Goal: Task Accomplishment & Management: Manage account settings

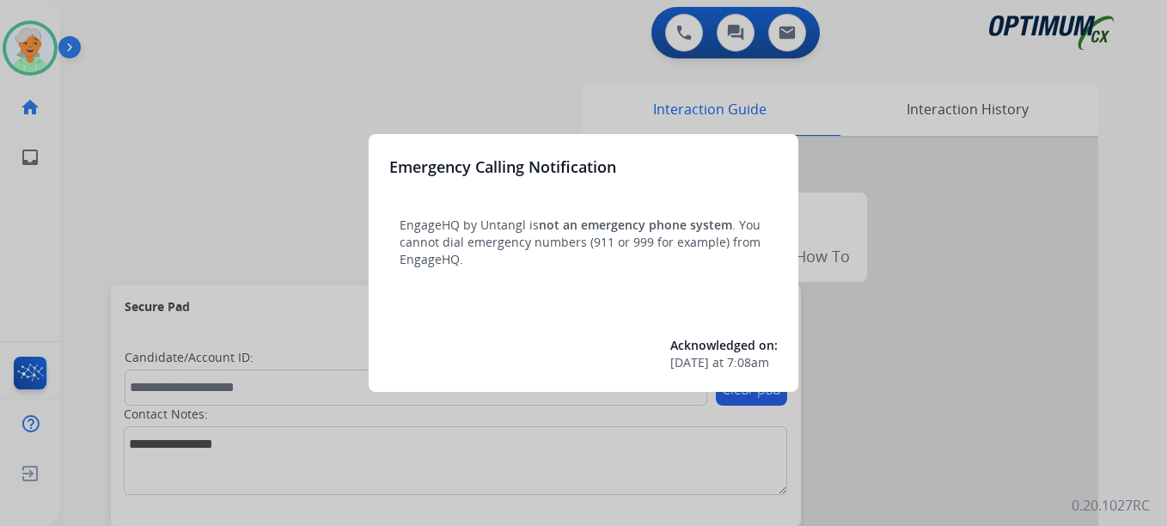
click at [23, 60] on div at bounding box center [583, 263] width 1167 height 526
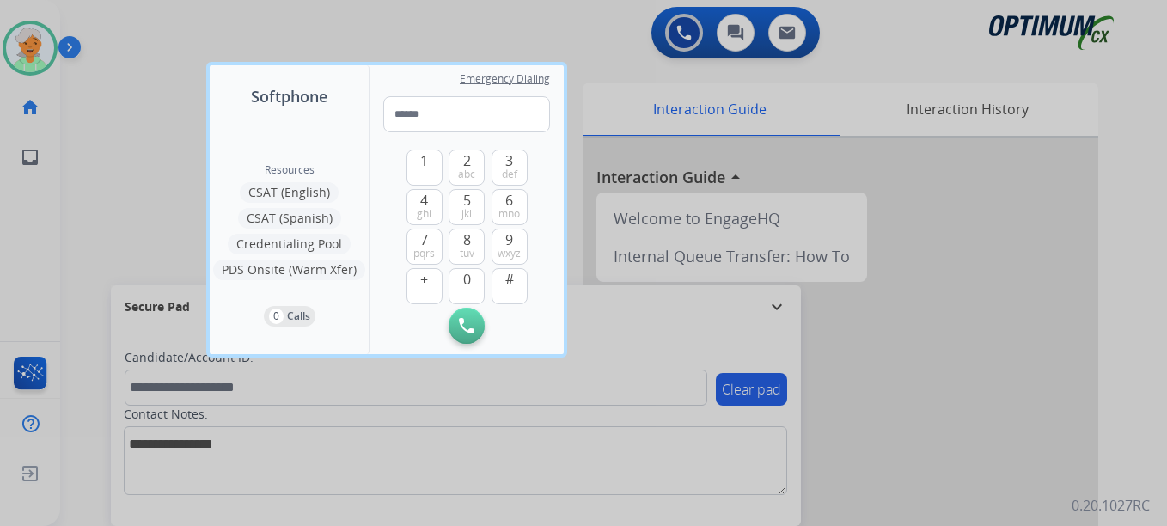
click at [22, 60] on div at bounding box center [583, 263] width 1167 height 526
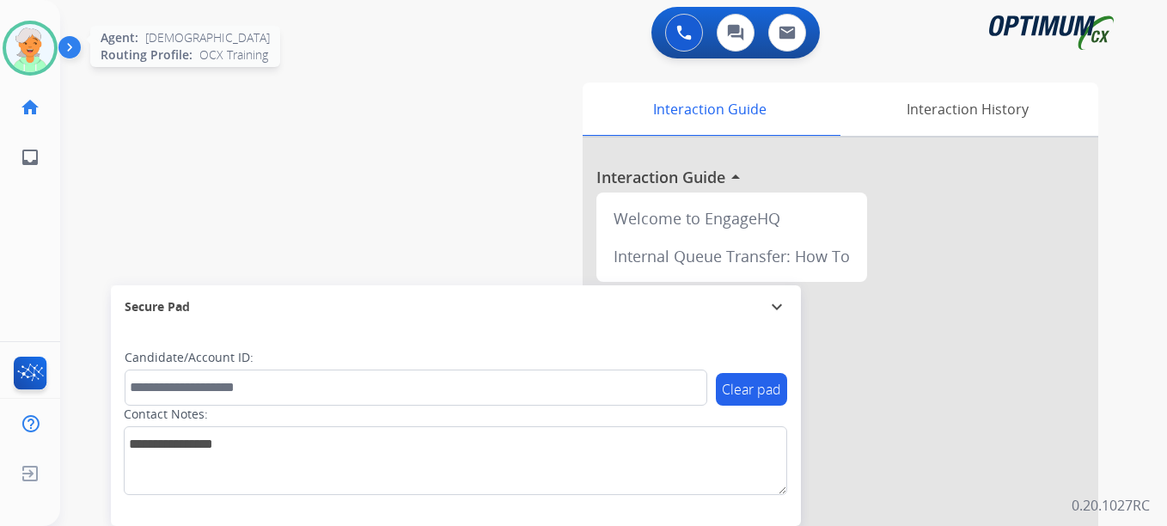
click at [47, 48] on img at bounding box center [30, 48] width 48 height 48
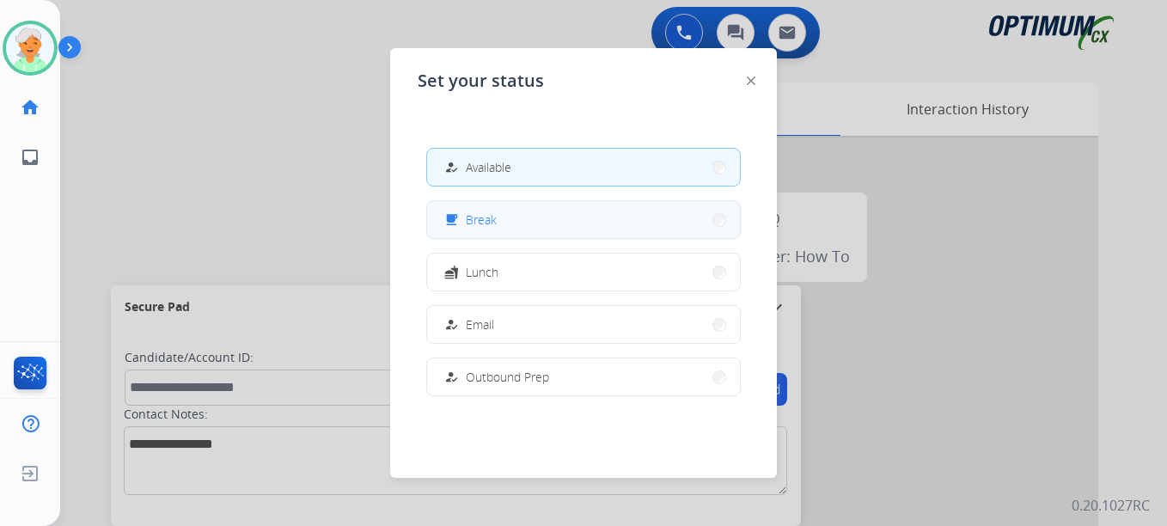
click at [492, 216] on span "Break" at bounding box center [481, 219] width 31 height 18
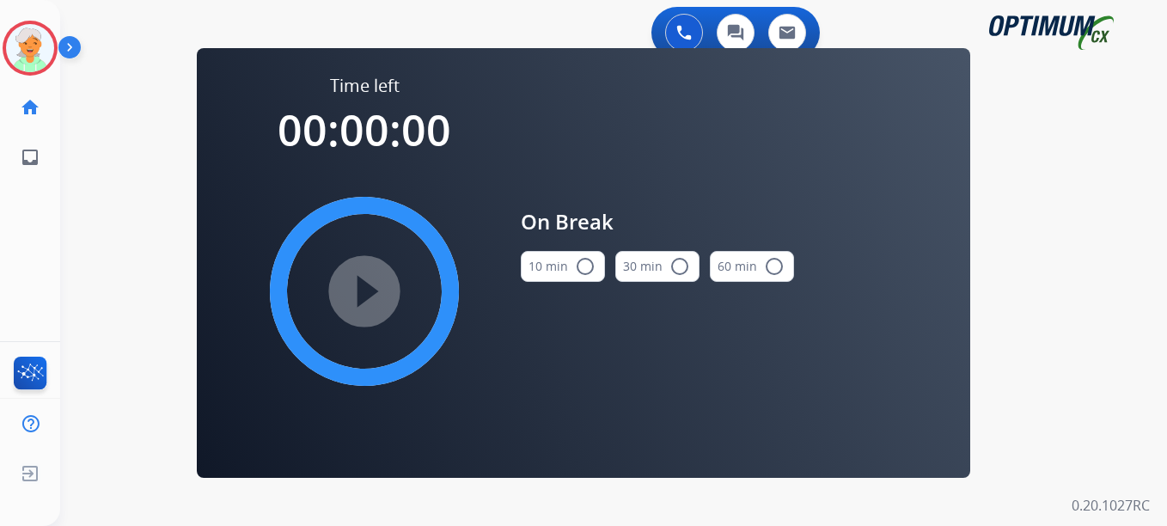
drag, startPoint x: 585, startPoint y: 262, endPoint x: 577, endPoint y: 261, distance: 8.6
click at [584, 262] on mat-icon "radio_button_unchecked" at bounding box center [585, 266] width 21 height 21
click at [368, 285] on mat-icon "play_circle_filled" at bounding box center [364, 291] width 21 height 21
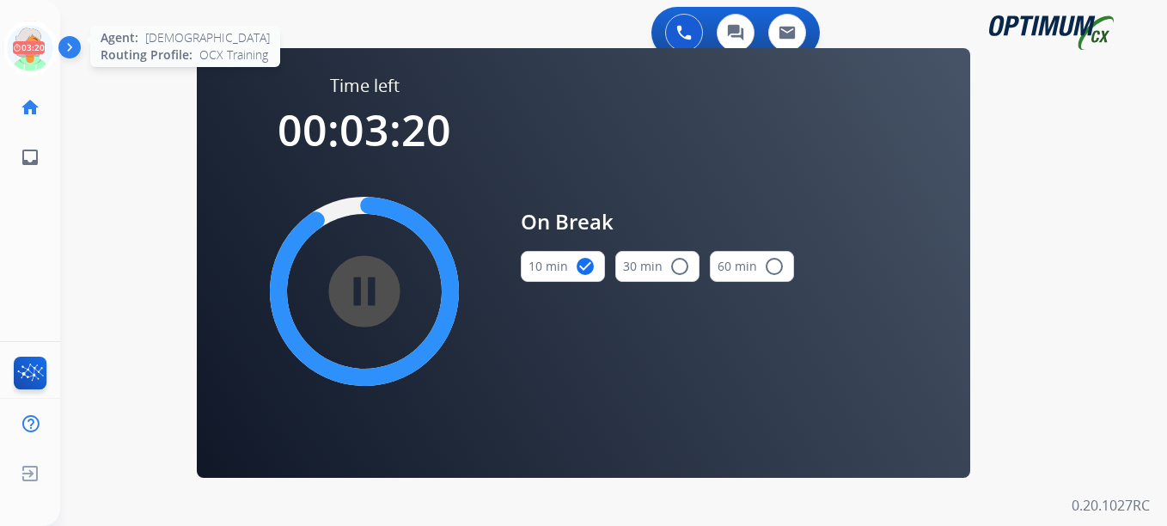
click at [51, 54] on icon at bounding box center [31, 49] width 56 height 56
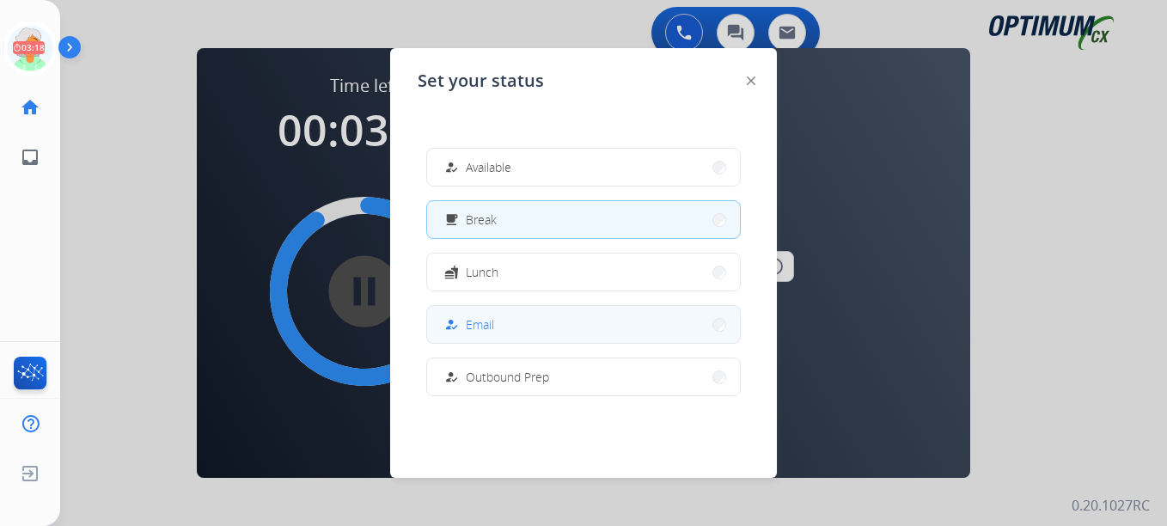
click at [543, 318] on button "how_to_reg Email" at bounding box center [583, 324] width 313 height 37
